Goal: Transaction & Acquisition: Purchase product/service

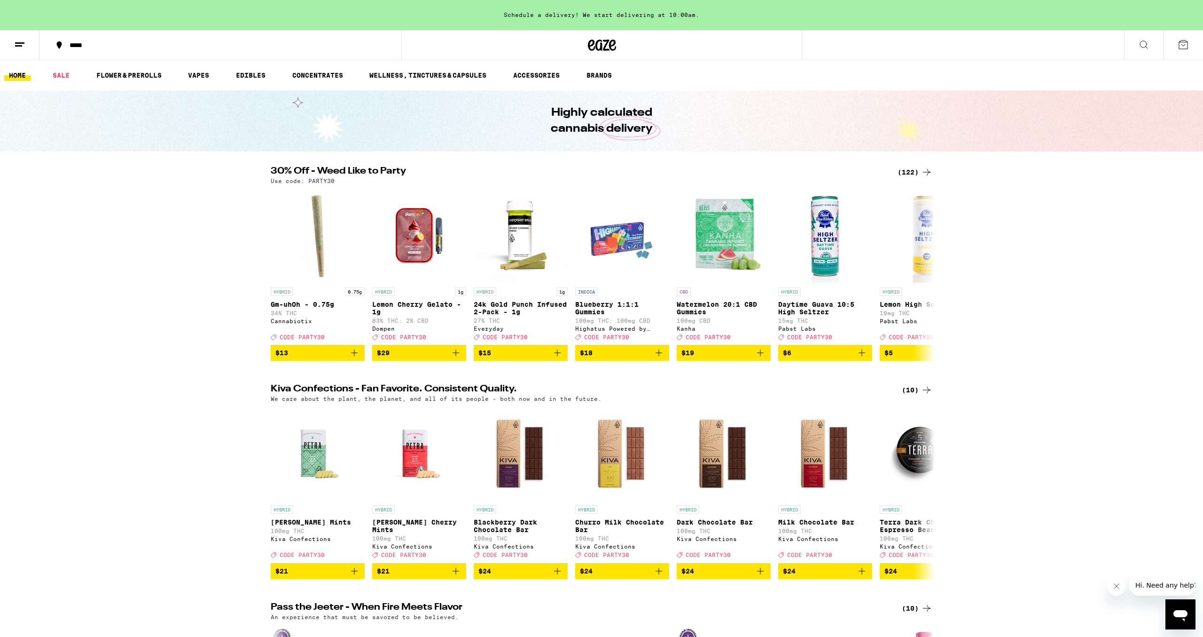
click at [917, 176] on div "(122)" at bounding box center [915, 171] width 35 height 11
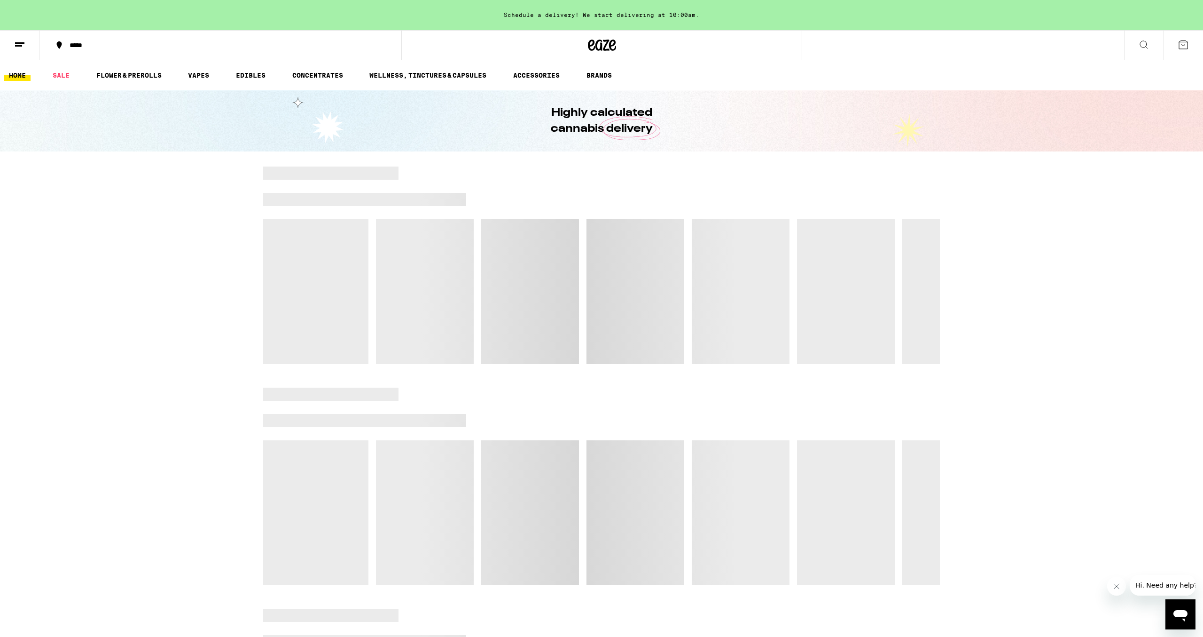
click at [76, 44] on div "*****" at bounding box center [226, 45] width 322 height 7
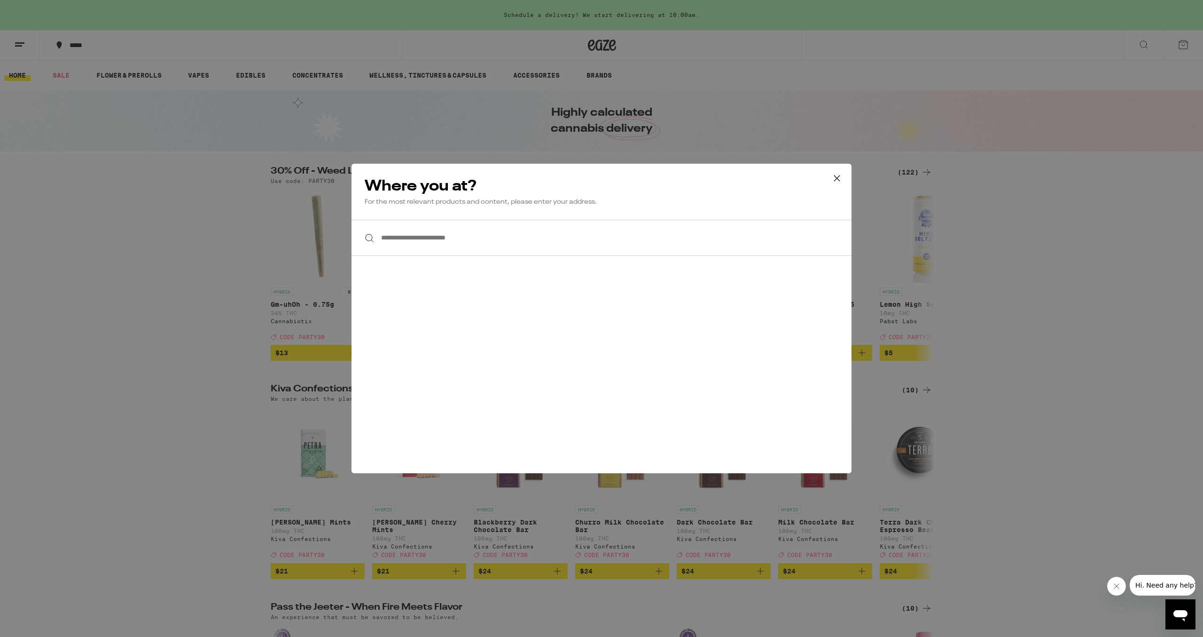
click at [1164, 99] on div "**********" at bounding box center [601, 318] width 1203 height 637
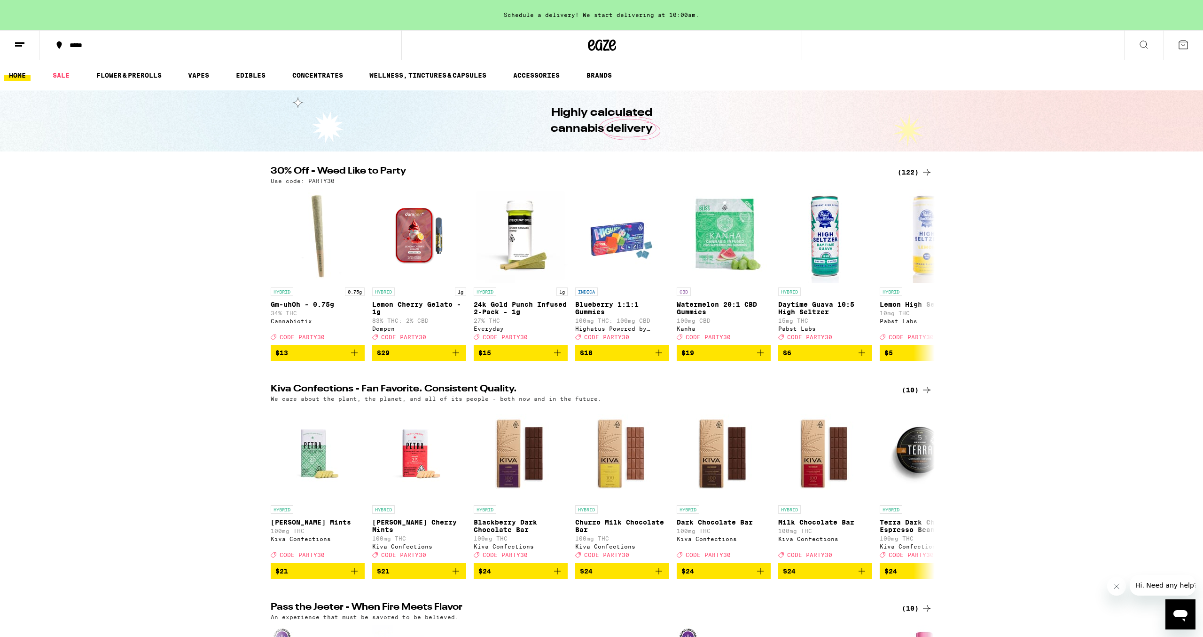
click at [20, 36] on button at bounding box center [19, 46] width 39 height 30
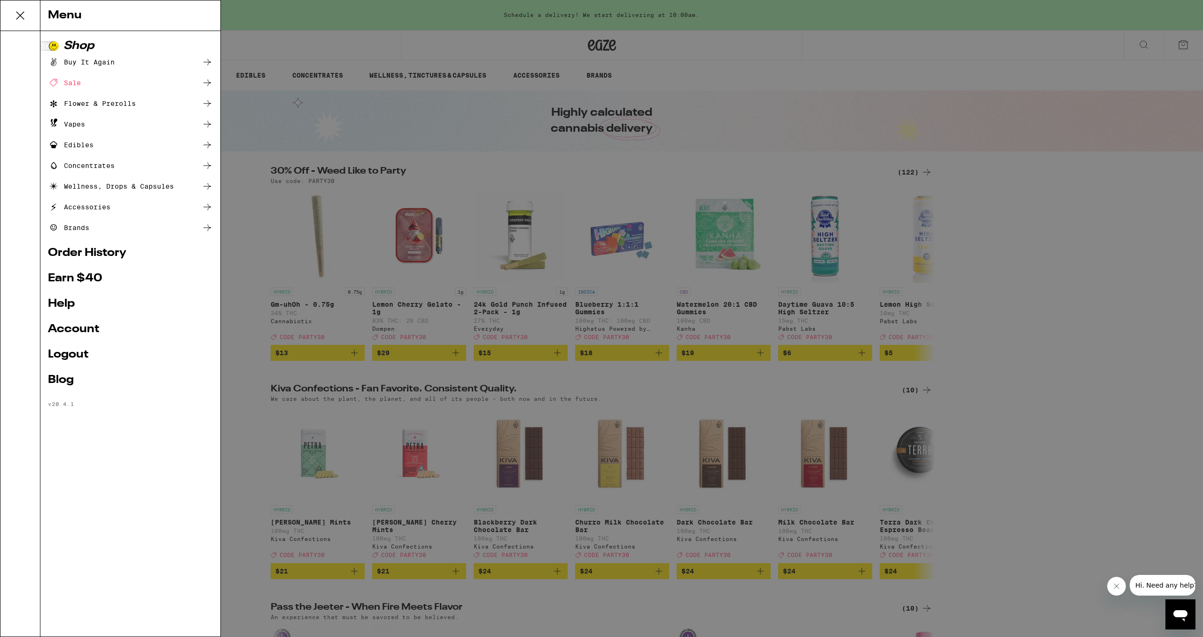
click at [72, 323] on link "Account" at bounding box center [130, 328] width 165 height 11
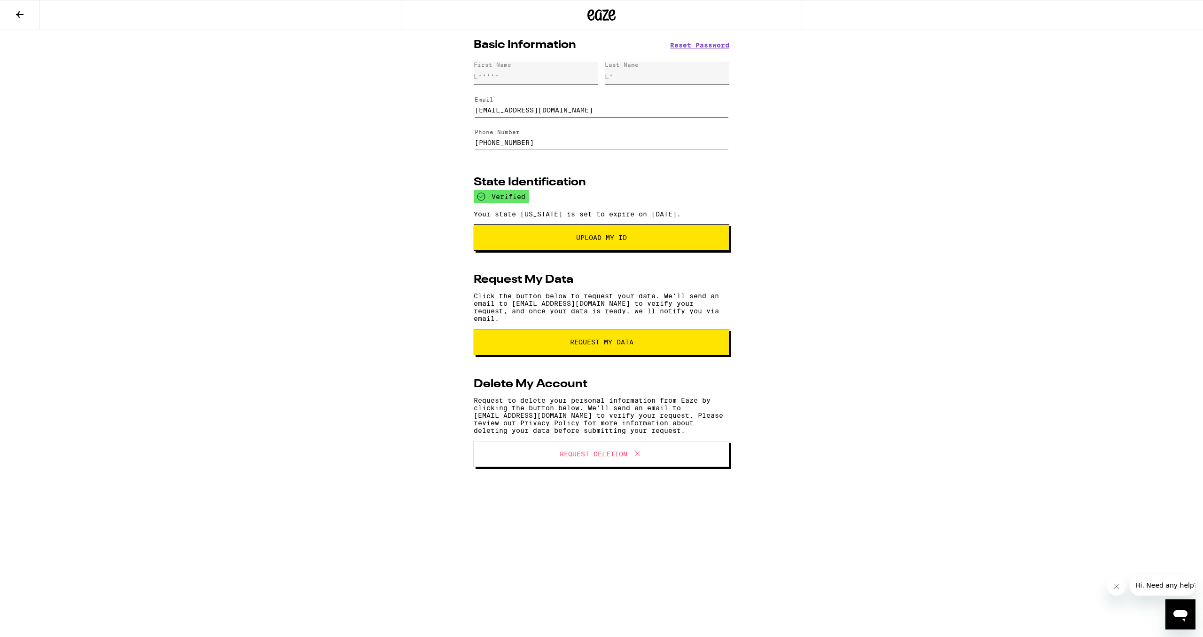
click at [24, 15] on icon at bounding box center [20, 14] width 8 height 7
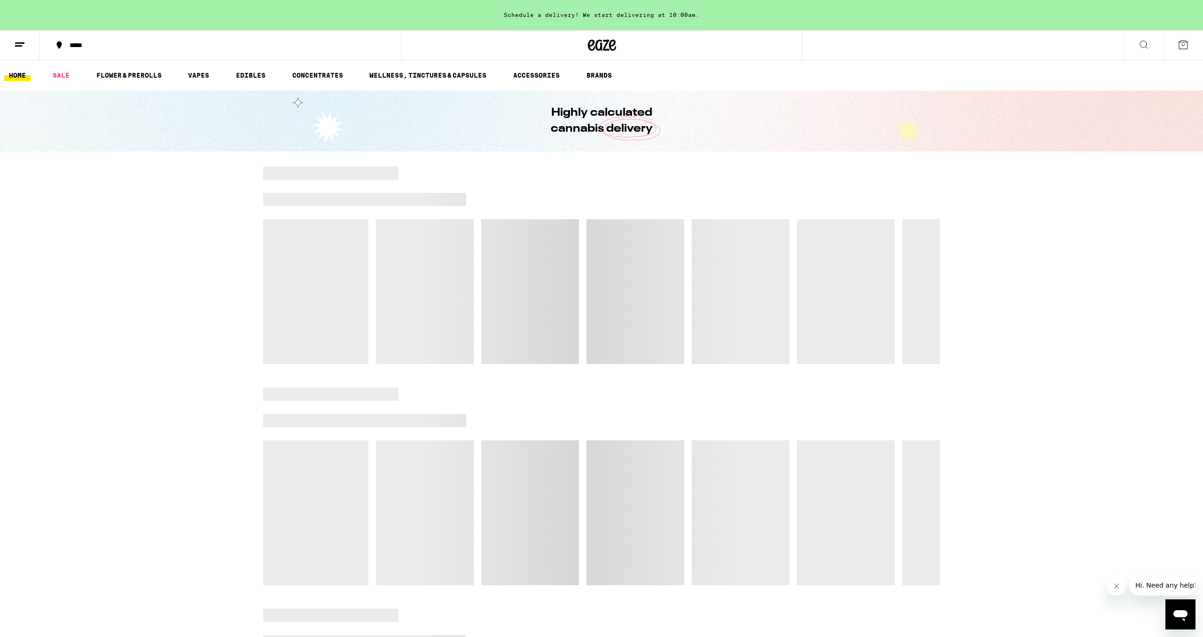
click at [92, 45] on div "*****" at bounding box center [226, 45] width 322 height 7
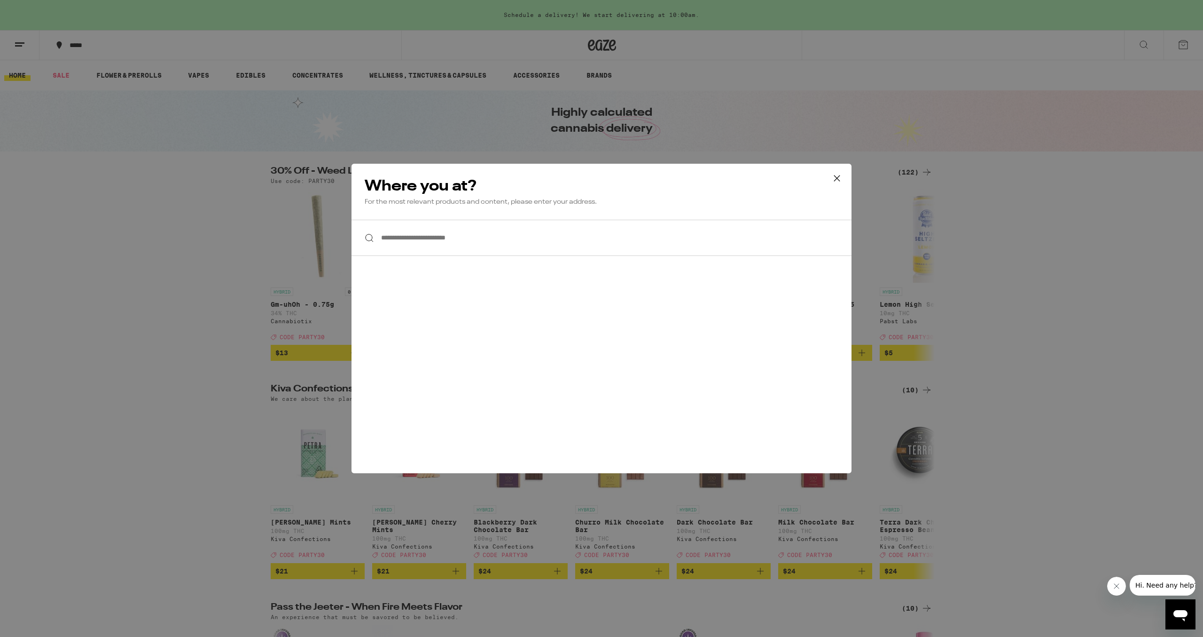
click at [561, 246] on input "**********" at bounding box center [602, 238] width 500 height 36
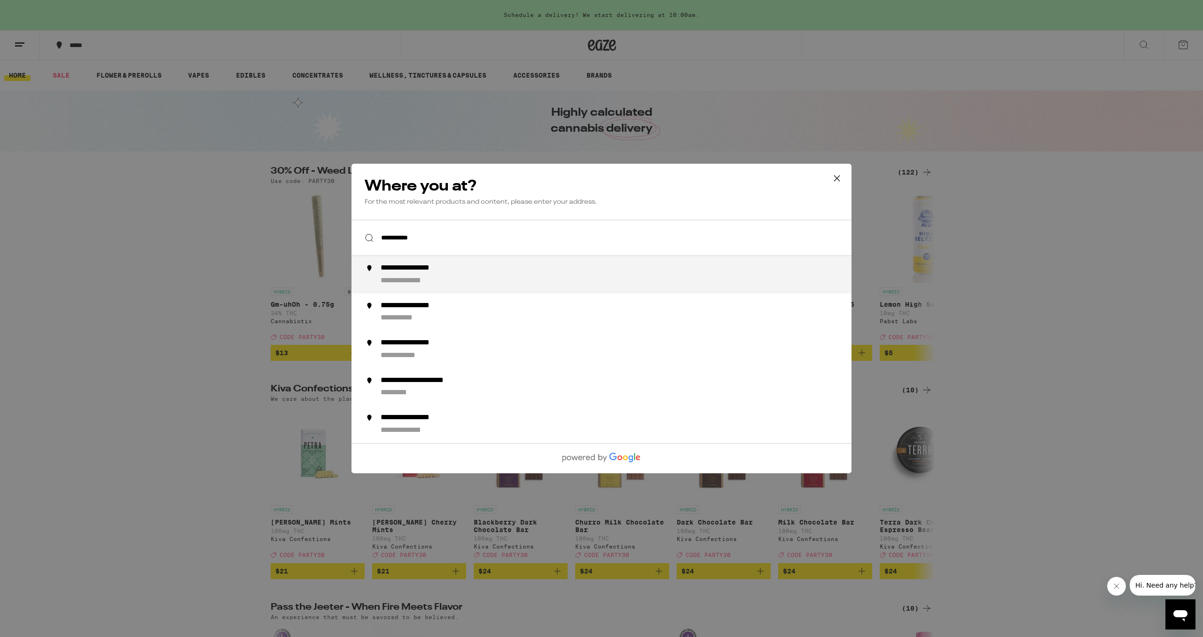
click at [525, 275] on div "**********" at bounding box center [621, 274] width 480 height 23
type input "**********"
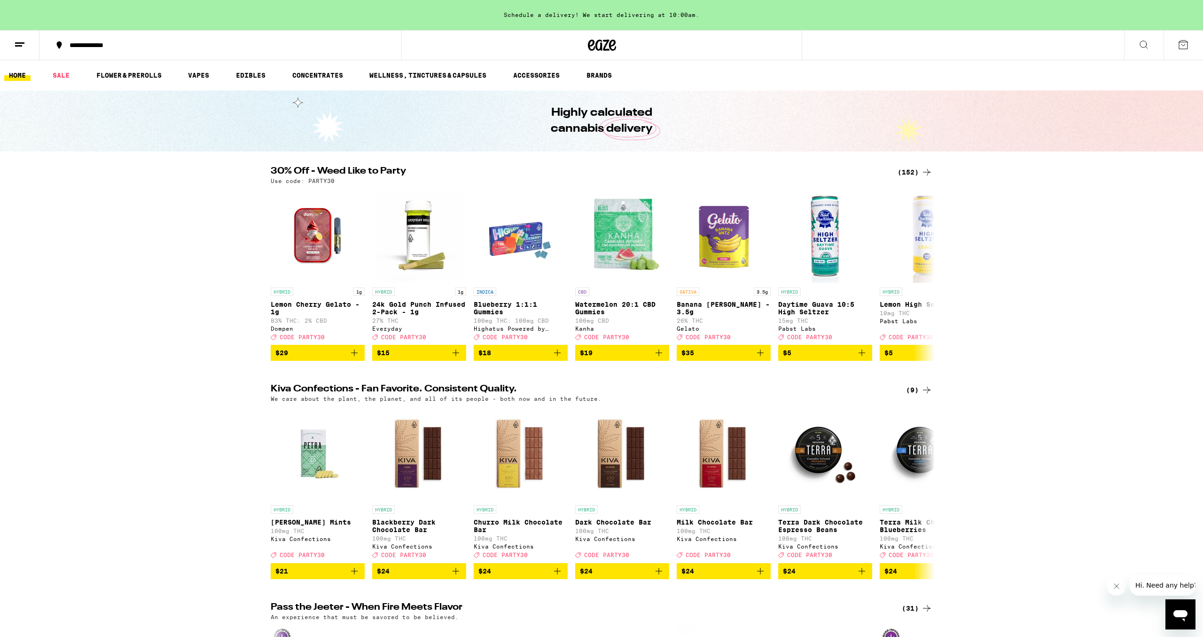
click at [917, 170] on div "(152)" at bounding box center [915, 171] width 35 height 11
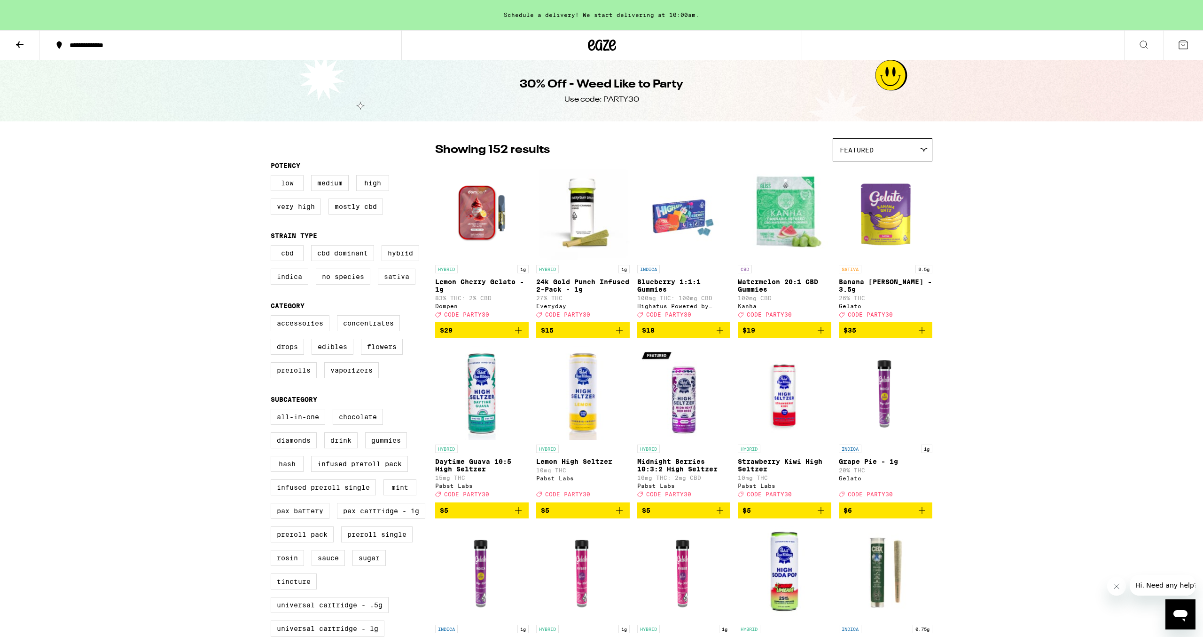
click at [408, 284] on label "Sativa" at bounding box center [397, 276] width 38 height 16
click at [273, 247] on input "Sativa" at bounding box center [273, 246] width 0 height 0
checkbox input "true"
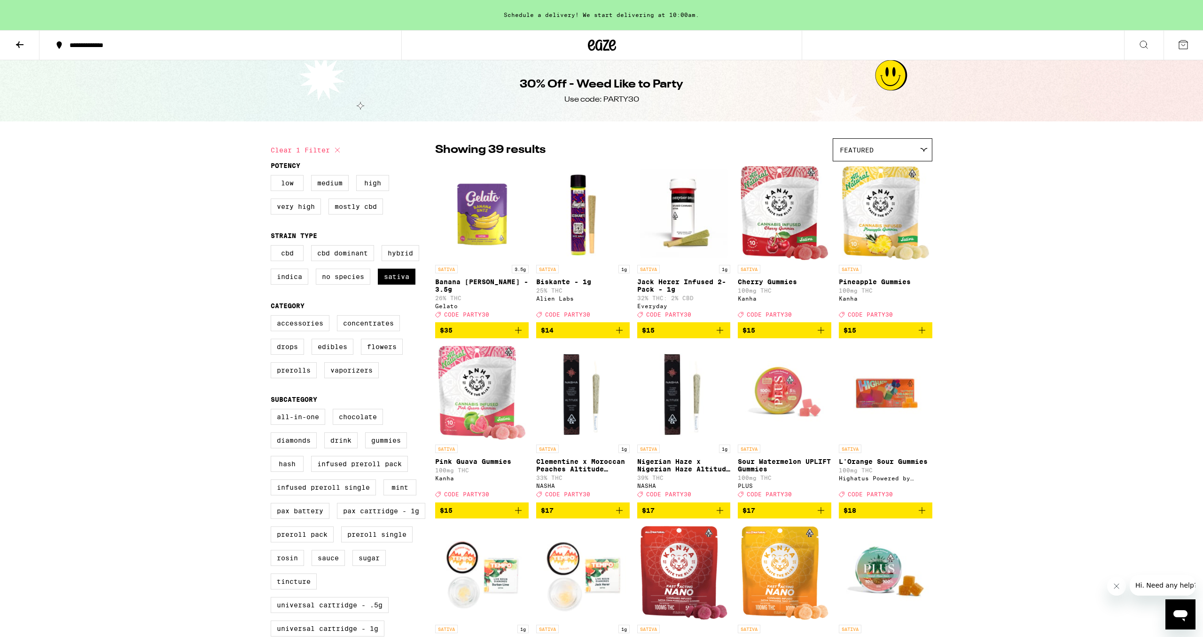
click at [920, 336] on icon "Add to bag" at bounding box center [922, 329] width 11 height 11
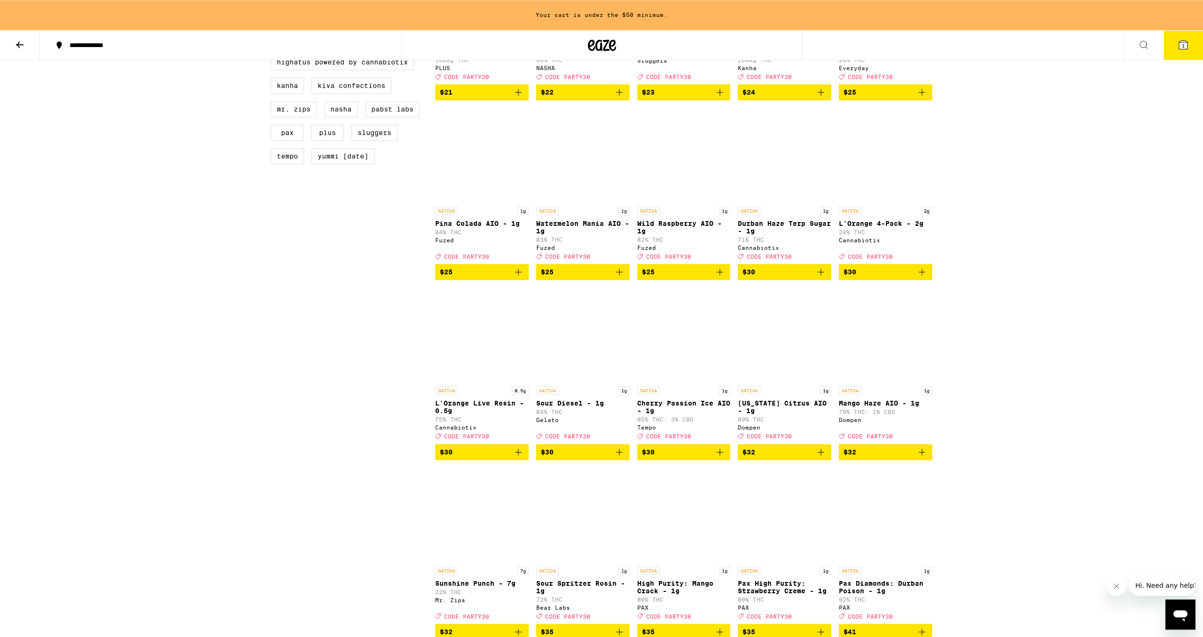
scroll to position [903, 0]
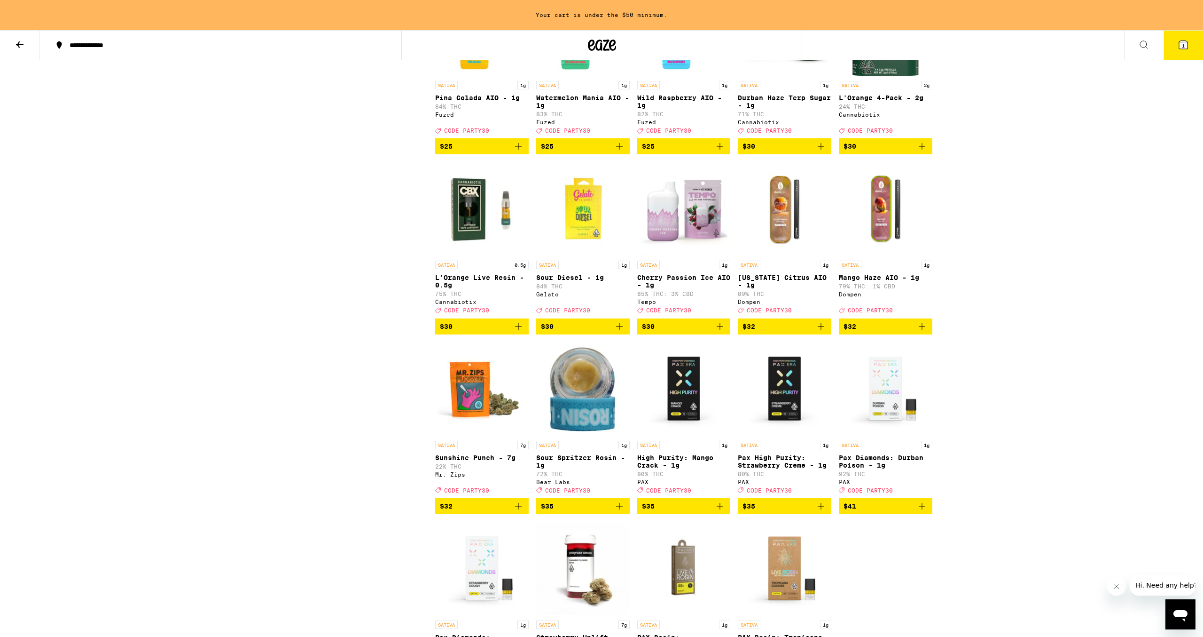
click at [723, 332] on icon "Add to bag" at bounding box center [720, 326] width 11 height 11
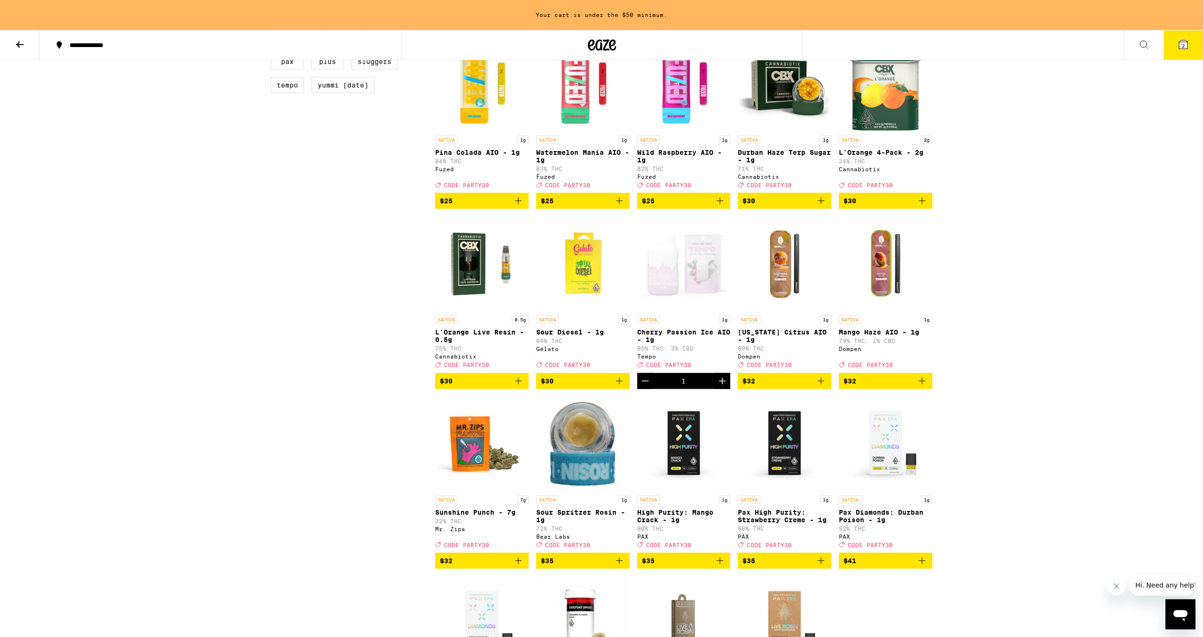
scroll to position [846, 0]
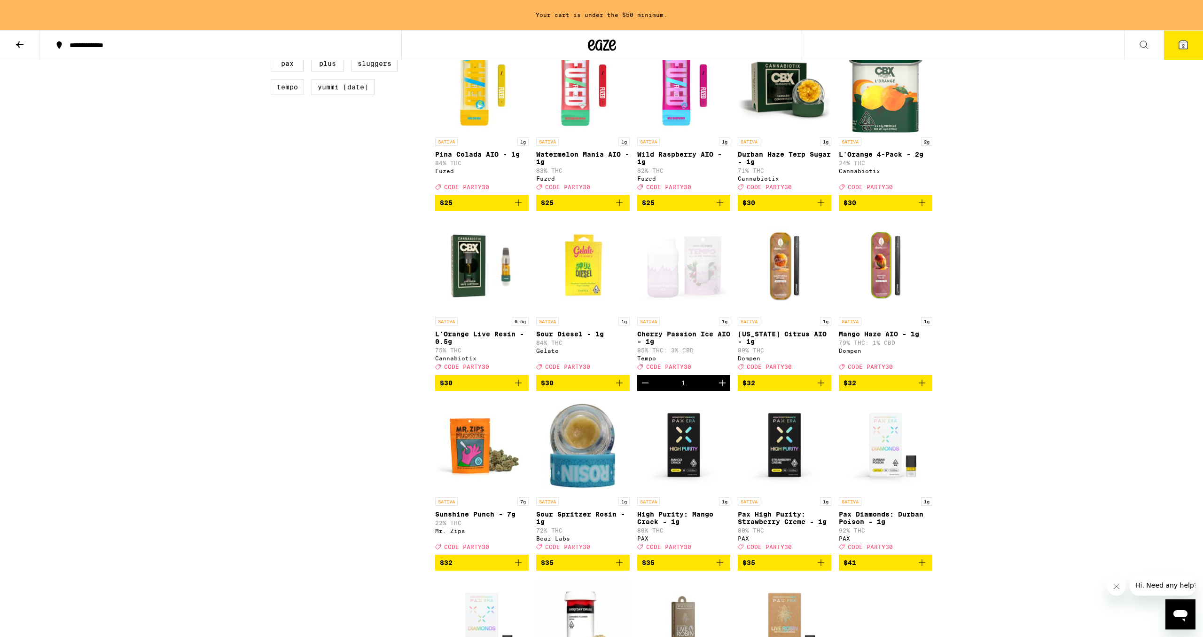
click at [723, 388] on icon "Increment" at bounding box center [722, 382] width 11 height 11
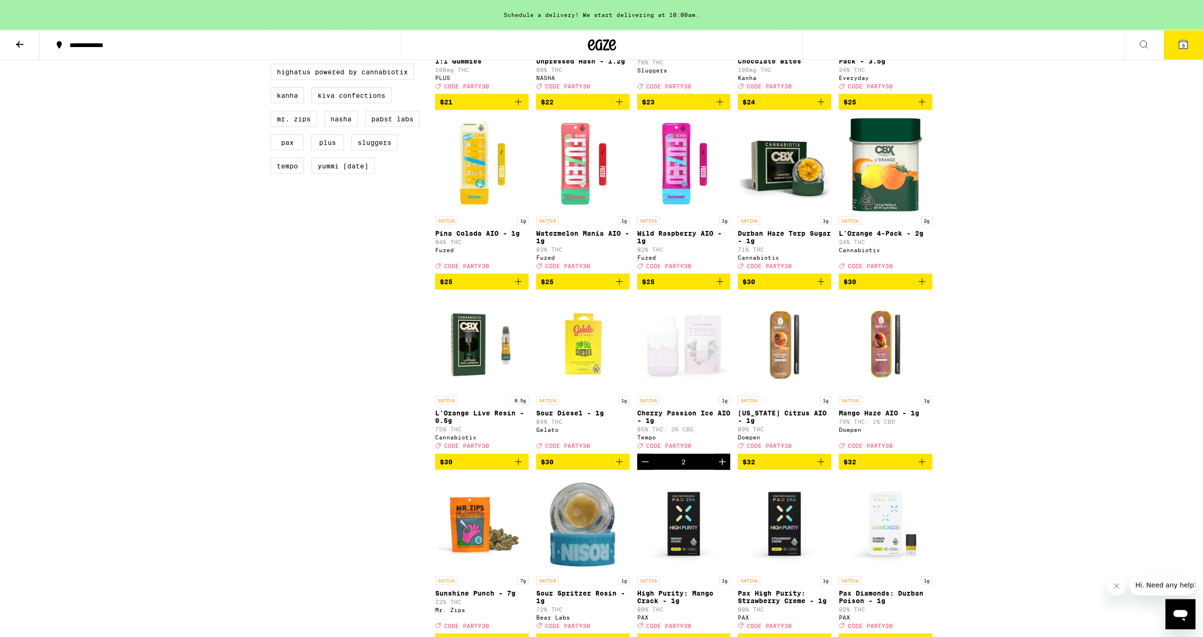
scroll to position [733, 0]
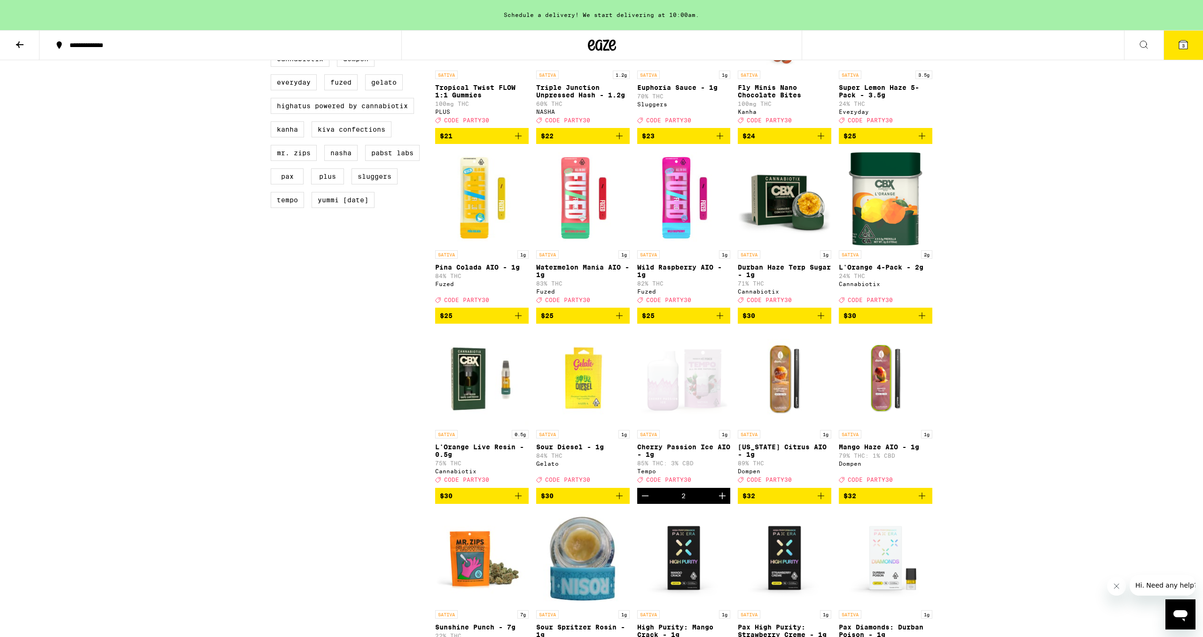
click at [586, 238] on img "Open page for Watermelon Mania AIO - 1g from Fuzed" at bounding box center [583, 198] width 94 height 94
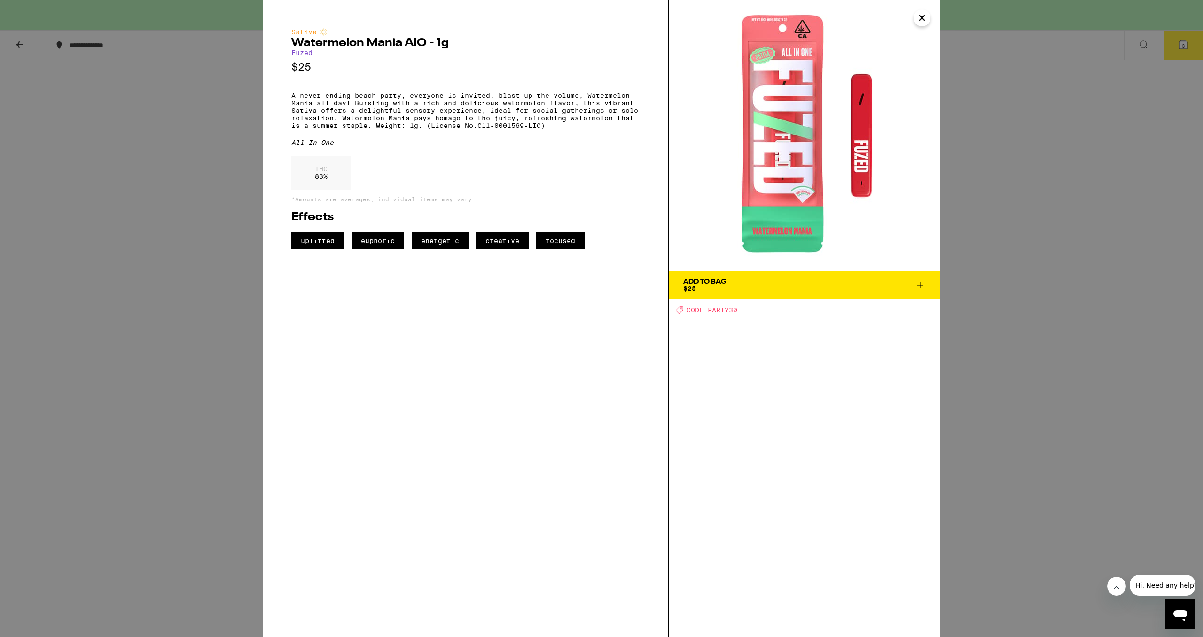
click at [1027, 283] on div "Sativa Watermelon Mania AIO - 1g Fuzed $25 A never-ending beach party, everyone…" at bounding box center [601, 318] width 1203 height 637
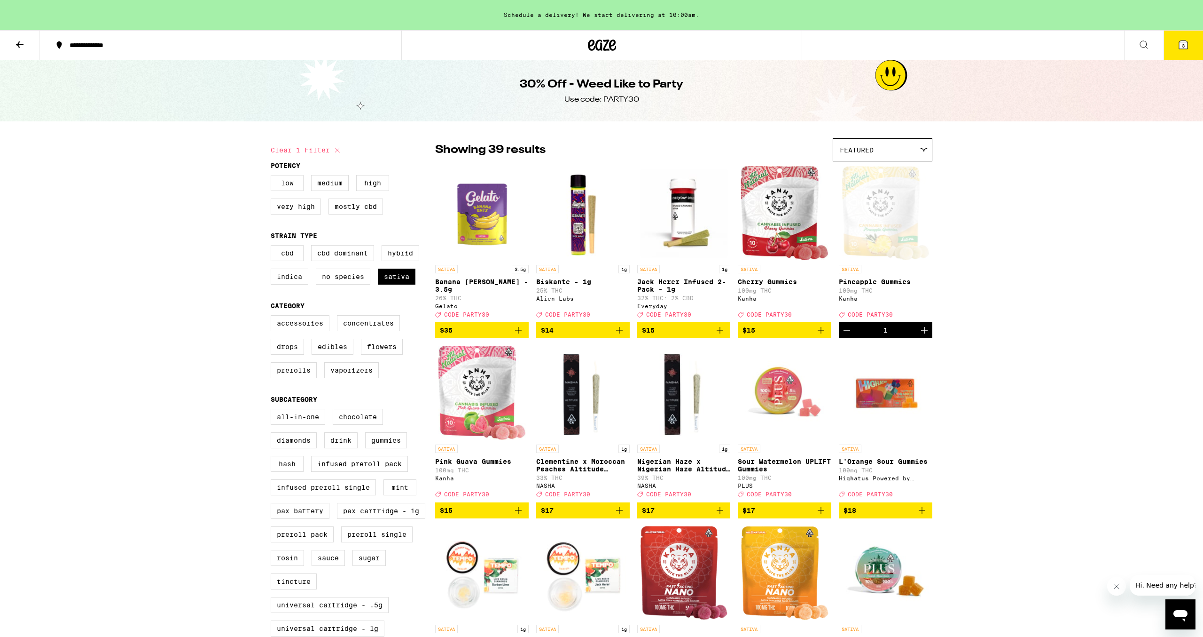
click at [1181, 48] on icon at bounding box center [1184, 44] width 8 height 8
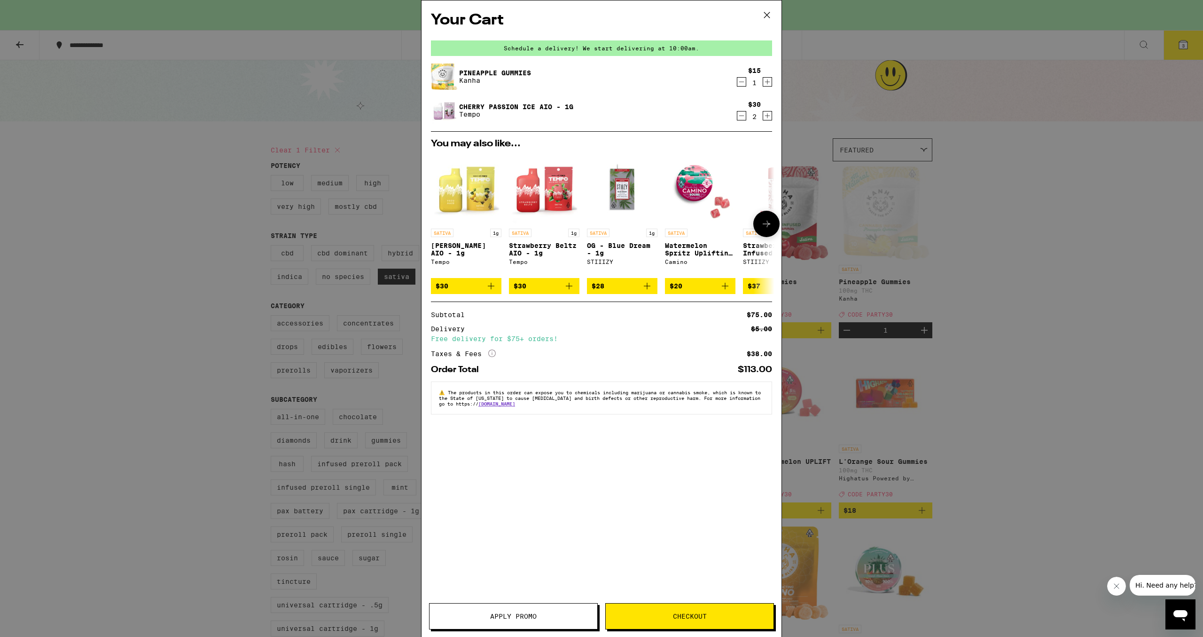
click at [492, 290] on icon "Add to bag" at bounding box center [491, 285] width 11 height 11
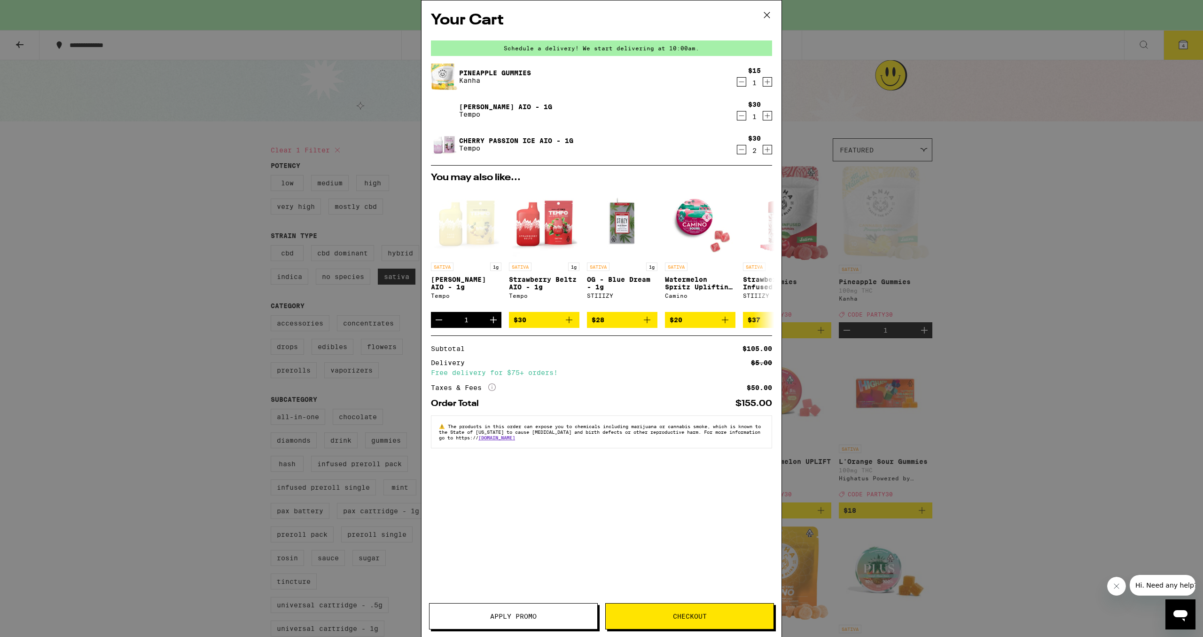
click at [206, 287] on div "Your Cart Schedule a delivery! We start delivering at 10:00am. Pineapple Gummie…" at bounding box center [601, 318] width 1203 height 637
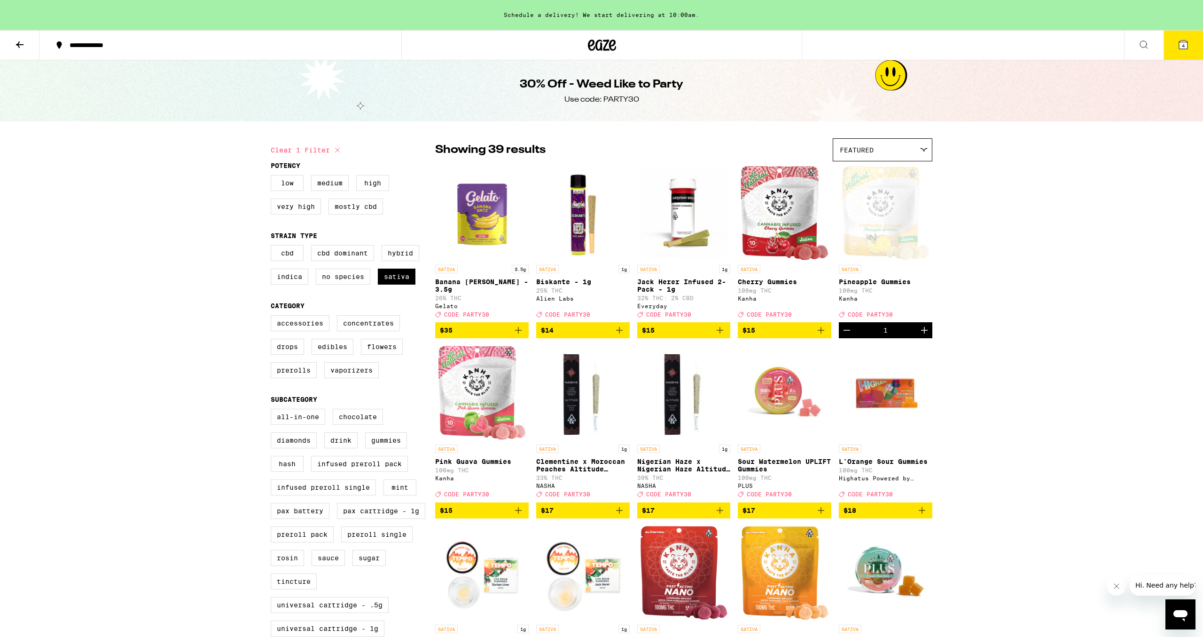
click at [10, 45] on button at bounding box center [19, 46] width 39 height 30
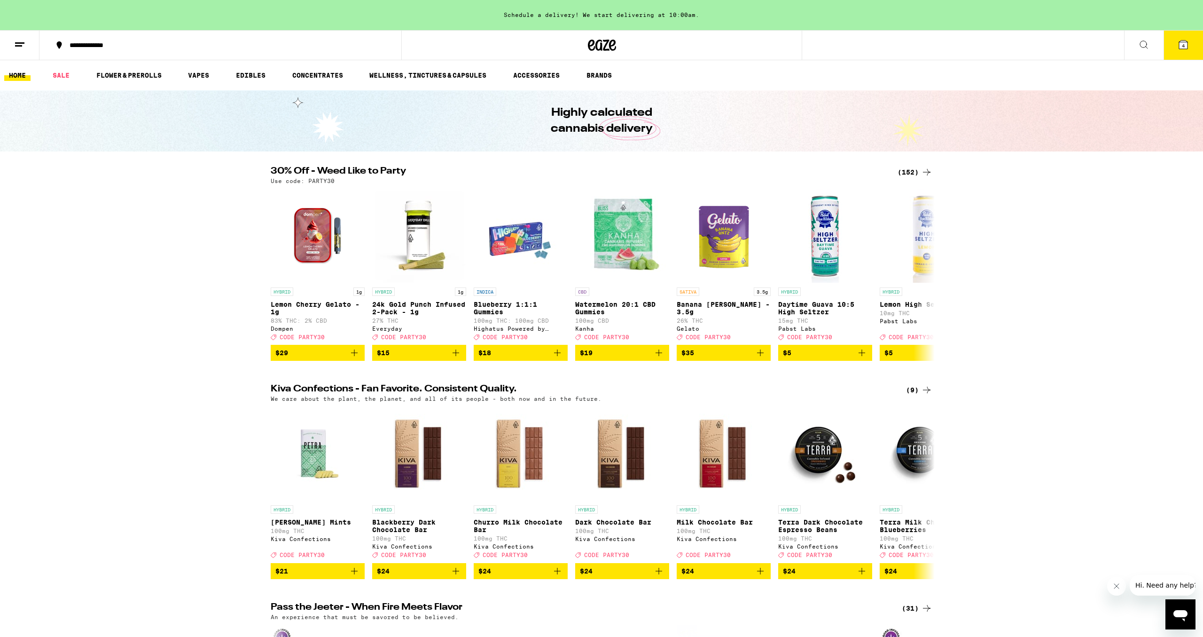
click at [30, 45] on button at bounding box center [19, 46] width 39 height 30
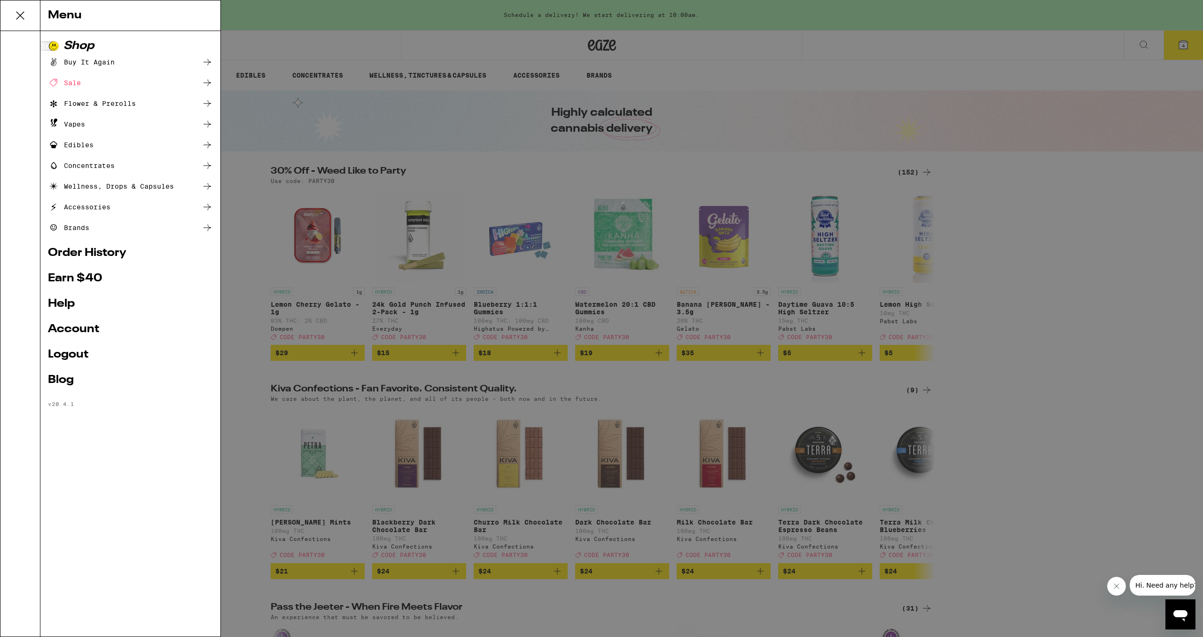
click at [1047, 149] on div "Menu Shop Buy It Again Sale Flower & Prerolls Vapes Edibles Concentrates Wellne…" at bounding box center [601, 318] width 1203 height 637
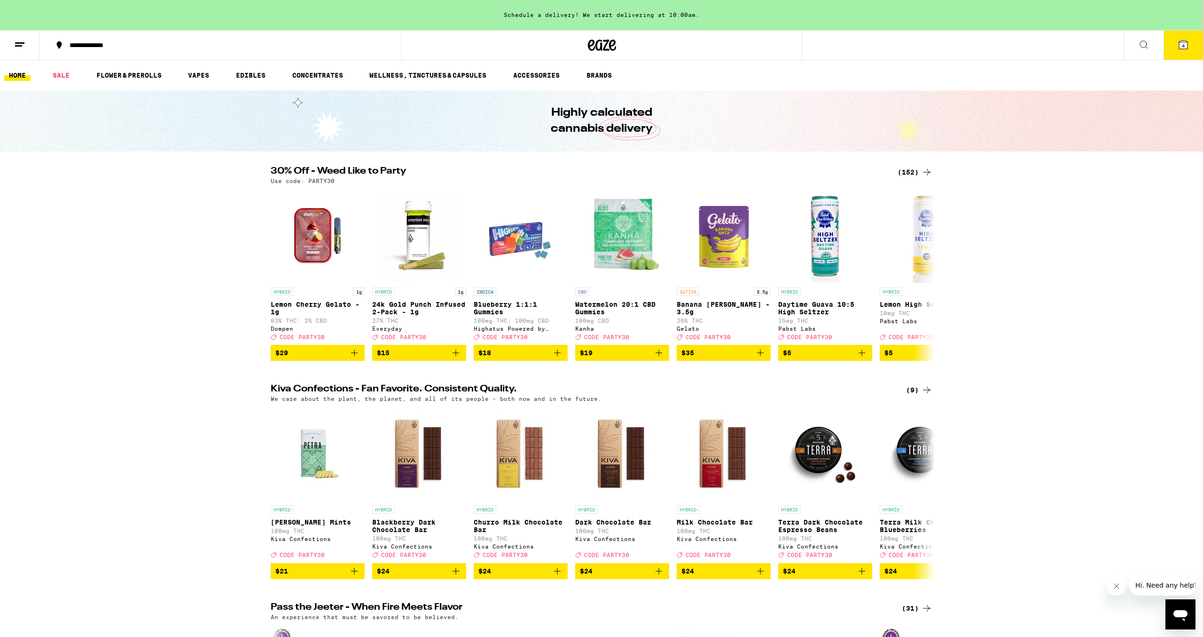
click at [1176, 47] on button "4" at bounding box center [1183, 45] width 39 height 29
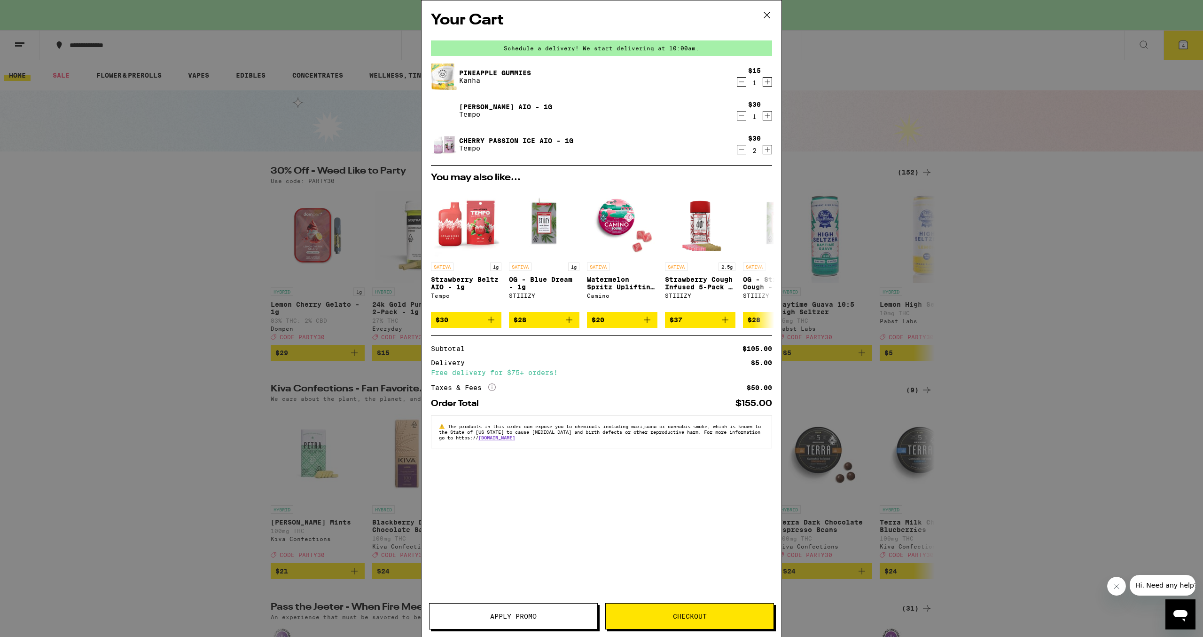
click at [545, 613] on span "Apply Promo" at bounding box center [514, 616] width 168 height 7
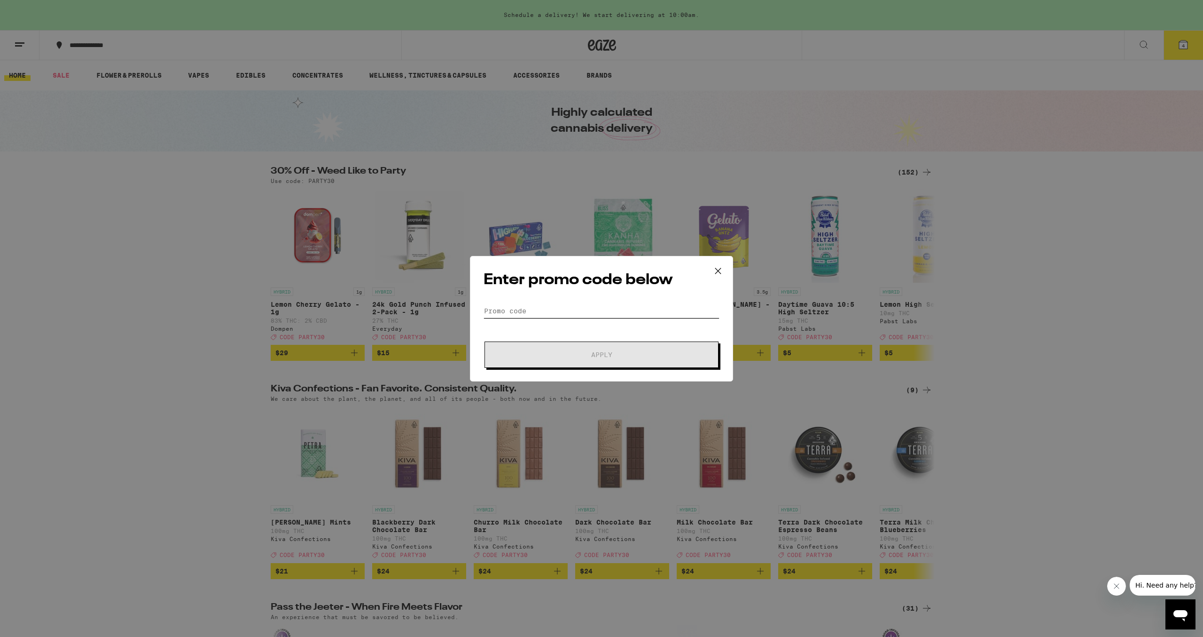
click at [616, 310] on input "Promo Code" at bounding box center [602, 311] width 236 height 14
type input "PARTY30"
drag, startPoint x: 685, startPoint y: 352, endPoint x: 691, endPoint y: 327, distance: 25.9
click at [690, 335] on form "Promo Code PARTY30 Apply" at bounding box center [602, 336] width 236 height 64
click at [613, 356] on span "Apply" at bounding box center [601, 354] width 169 height 7
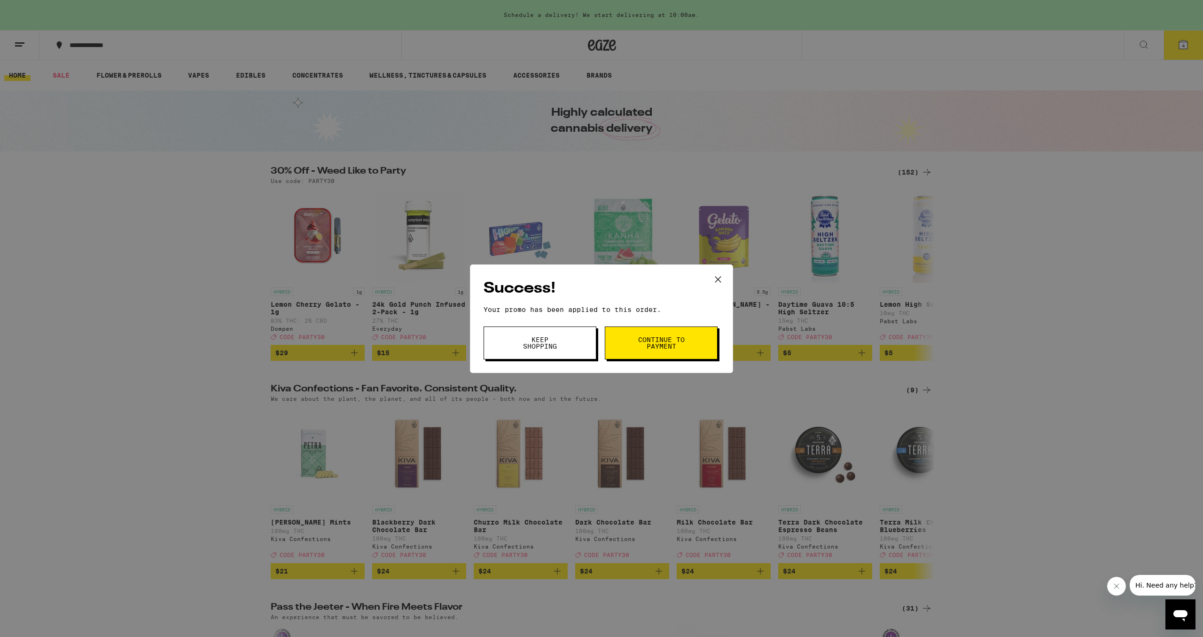
click at [721, 277] on icon at bounding box center [718, 279] width 14 height 14
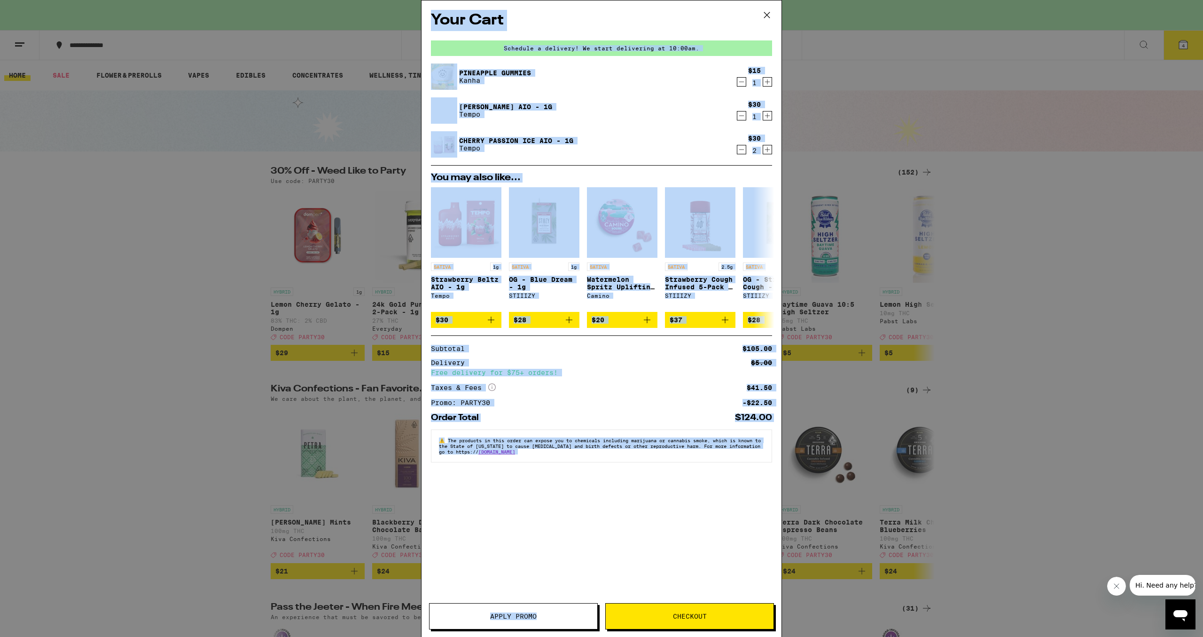
click at [762, 636] on div "Your Cart Schedule a delivery! We start delivering at 10:00am. Pineapple Gummie…" at bounding box center [601, 318] width 1203 height 637
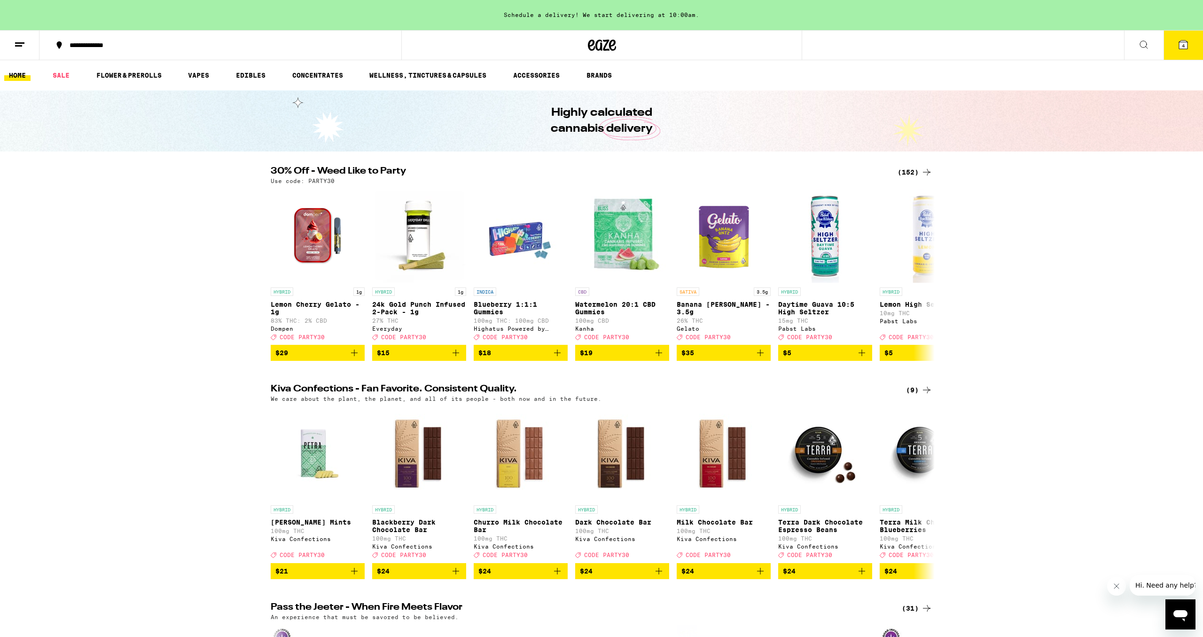
click at [15, 46] on icon at bounding box center [19, 44] width 11 height 11
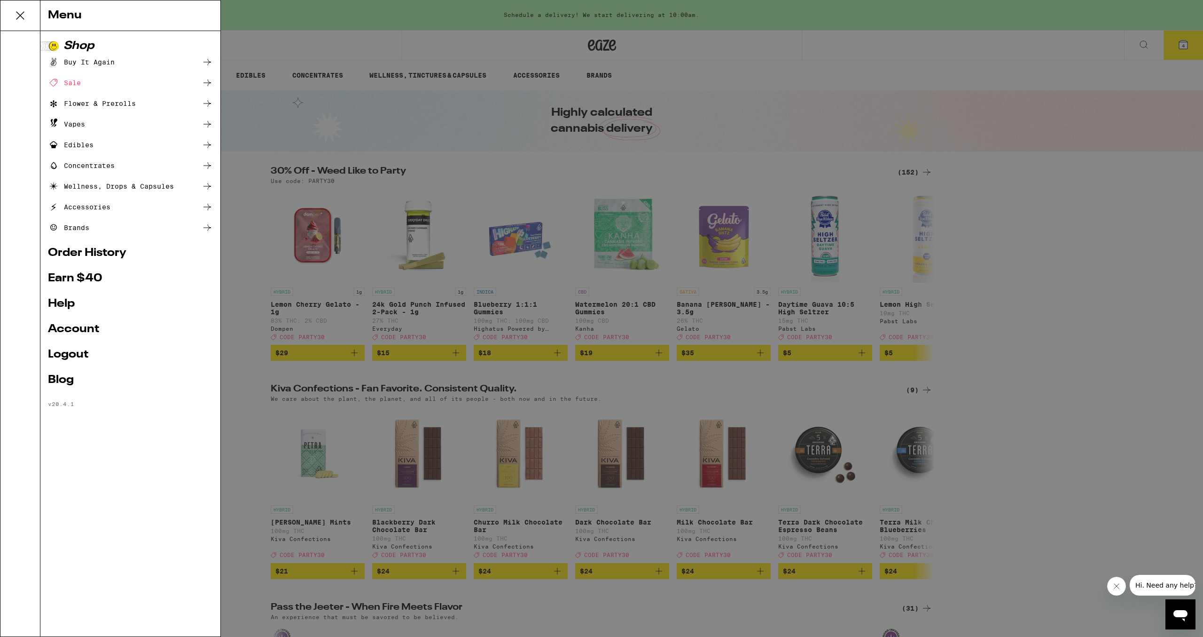
drag, startPoint x: 83, startPoint y: 331, endPoint x: 80, endPoint y: 327, distance: 5.1
click at [84, 330] on link "Account" at bounding box center [130, 328] width 165 height 11
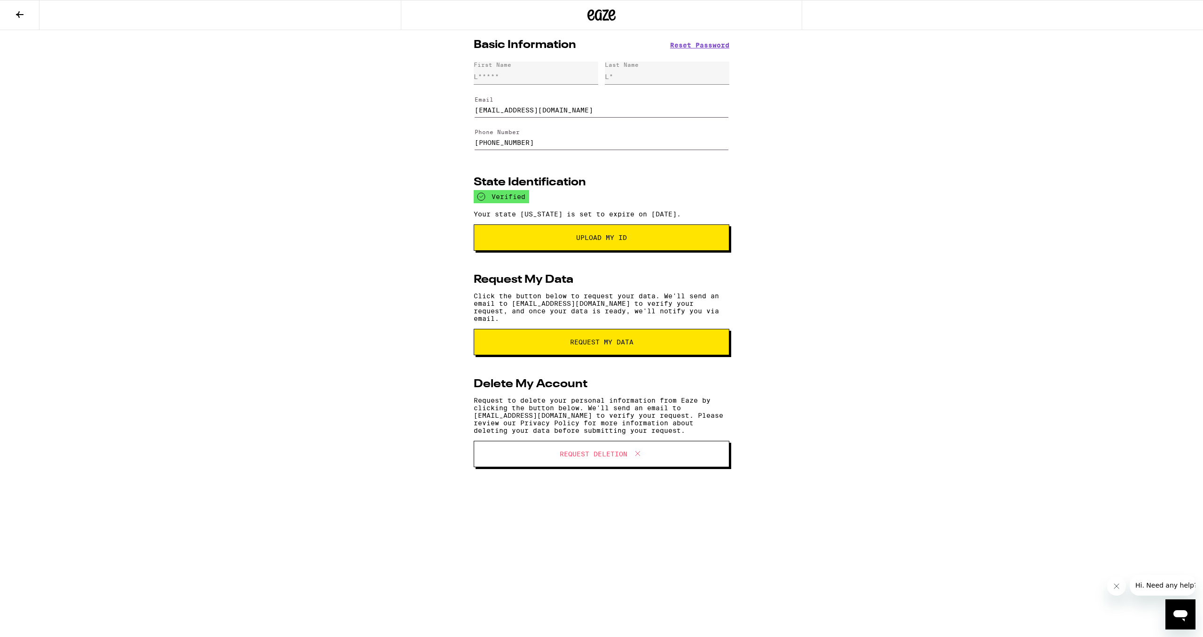
click at [25, 12] on icon at bounding box center [19, 14] width 11 height 11
